Goal: Transaction & Acquisition: Purchase product/service

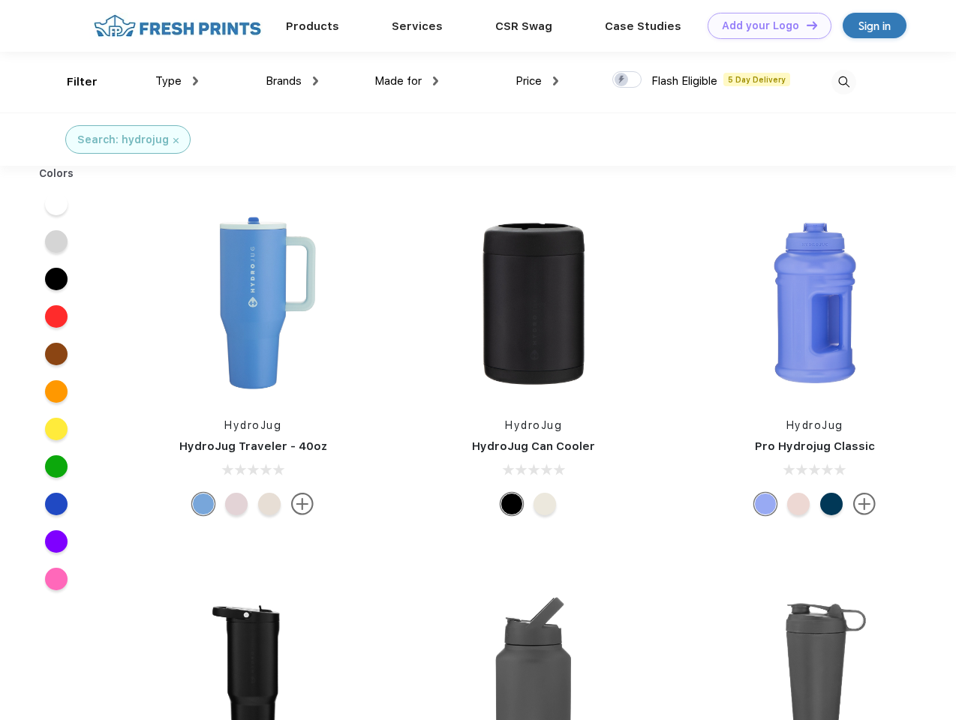
click at [764, 26] on link "Add your Logo Design Tool" at bounding box center [770, 26] width 124 height 26
click at [72, 82] on div "Filter" at bounding box center [82, 82] width 31 height 17
click at [177, 81] on span "Type" at bounding box center [168, 81] width 26 height 14
click at [292, 81] on span "Brands" at bounding box center [284, 81] width 36 height 14
click at [407, 81] on span "Made for" at bounding box center [397, 81] width 47 height 14
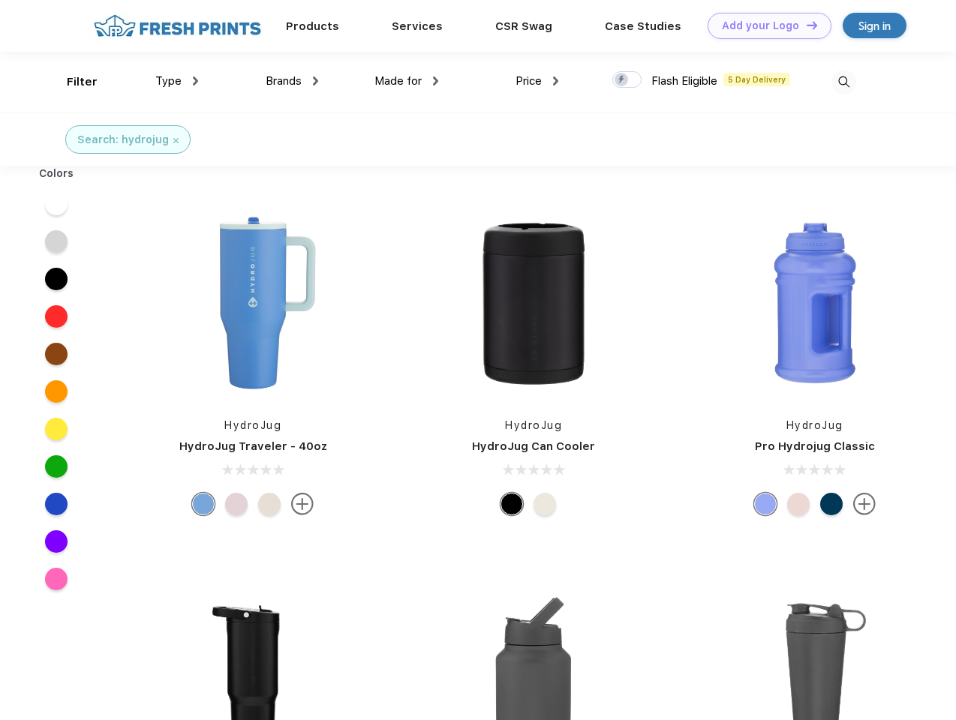
click at [537, 81] on span "Price" at bounding box center [529, 81] width 26 height 14
click at [627, 80] on div at bounding box center [626, 79] width 29 height 17
click at [622, 80] on input "checkbox" at bounding box center [617, 76] width 10 height 10
click at [843, 82] on img at bounding box center [843, 82] width 25 height 25
click at [56, 204] on div at bounding box center [57, 204] width 58 height 38
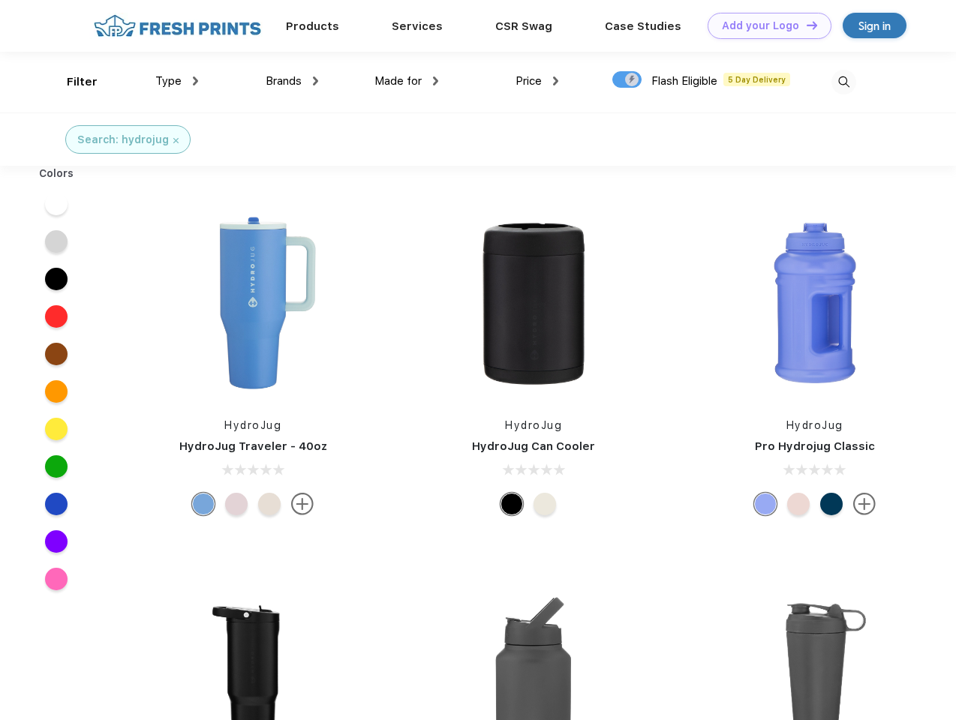
click at [56, 242] on div at bounding box center [57, 242] width 58 height 38
